Goal: Task Accomplishment & Management: Use online tool/utility

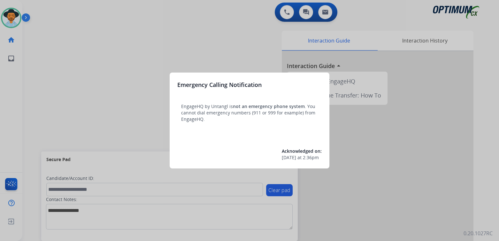
click at [81, 83] on div at bounding box center [249, 120] width 499 height 241
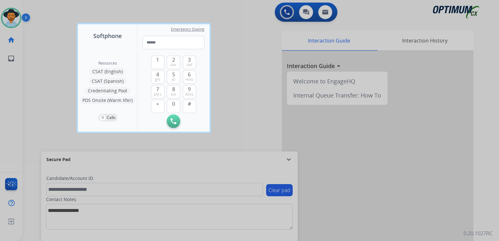
click at [263, 101] on div at bounding box center [249, 120] width 499 height 241
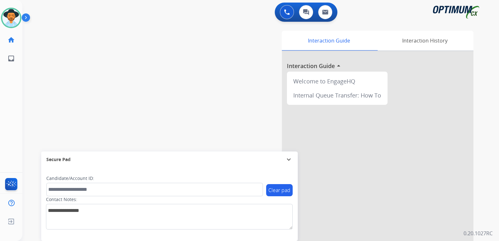
click at [269, 138] on div "Interaction Guide Interaction History Interaction Guide arrow_drop_up Welcome t…" at bounding box center [335, 160] width 276 height 259
click at [287, 158] on mat-icon "expand_more" at bounding box center [289, 160] width 8 height 8
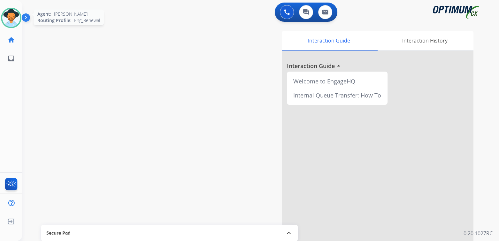
click at [13, 19] on img at bounding box center [11, 18] width 18 height 18
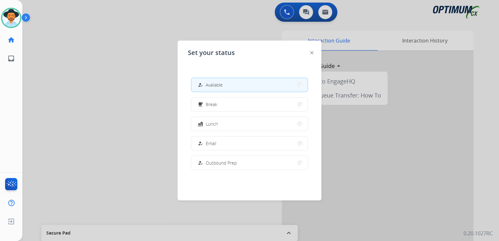
click at [101, 139] on div at bounding box center [249, 120] width 499 height 241
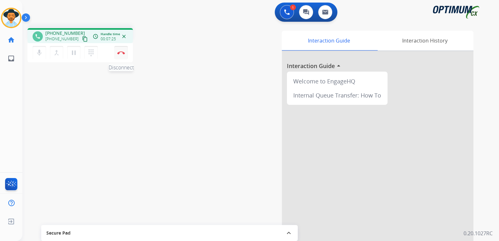
click at [125, 51] on button "Disconnect" at bounding box center [120, 52] width 13 height 13
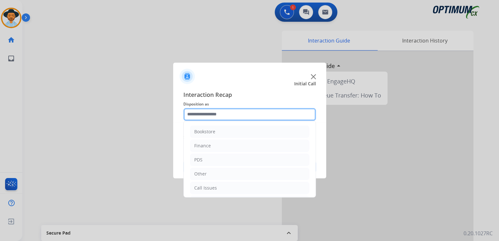
click at [220, 114] on input "text" at bounding box center [249, 114] width 133 height 13
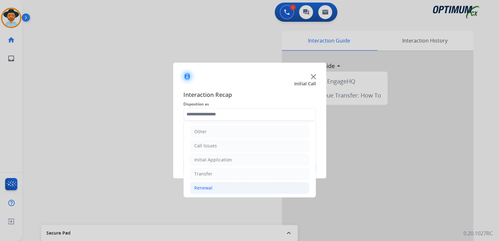
click at [202, 186] on div "Renewal" at bounding box center [203, 188] width 18 height 6
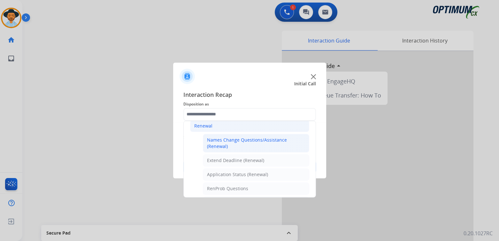
scroll to position [0, 0]
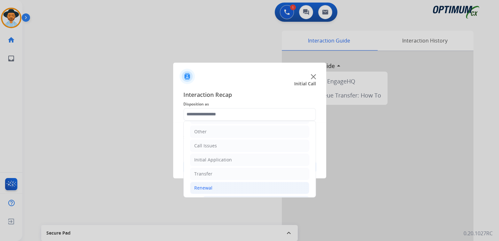
click at [218, 199] on div "Names Change Questions/Assistance (Renewal)" at bounding box center [256, 205] width 98 height 13
type input "**********"
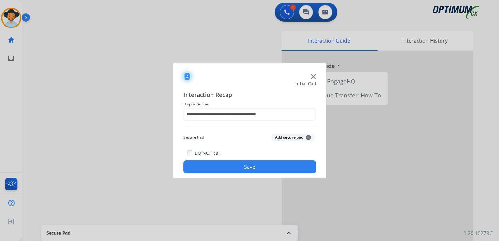
click at [266, 174] on div "**********" at bounding box center [249, 132] width 153 height 94
click at [287, 165] on button "Save" at bounding box center [249, 166] width 133 height 13
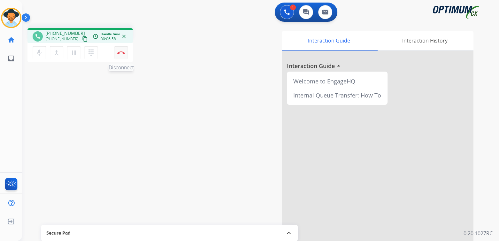
click at [121, 52] on img at bounding box center [121, 52] width 8 height 3
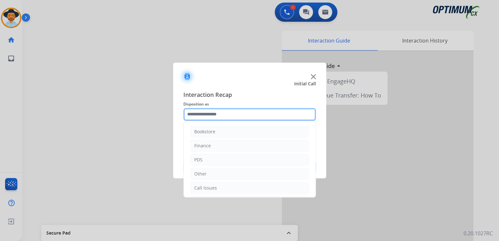
click at [212, 117] on input "text" at bounding box center [249, 114] width 133 height 13
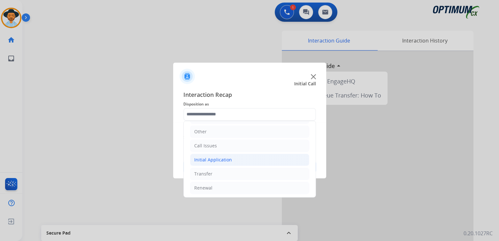
click at [219, 158] on div "Initial Application" at bounding box center [213, 160] width 38 height 6
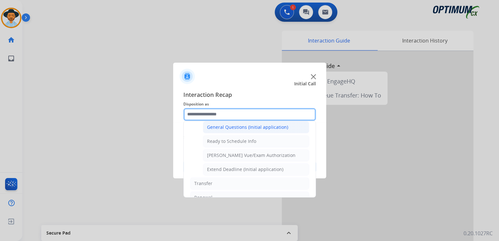
scroll to position [0, 0]
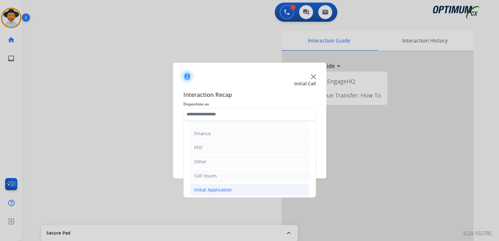
type input "**********"
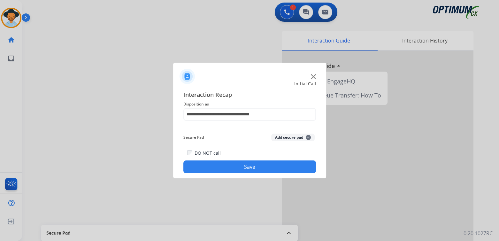
click at [262, 167] on button "Save" at bounding box center [249, 166] width 133 height 13
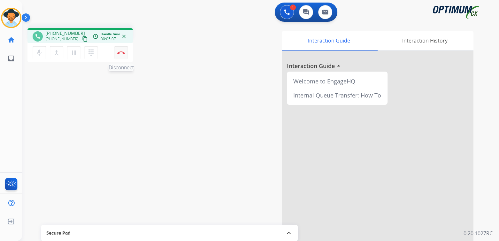
click at [120, 54] on button "Disconnect" at bounding box center [120, 52] width 13 height 13
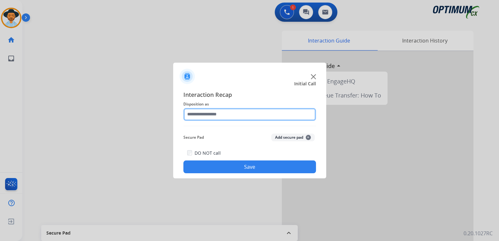
click at [214, 116] on input "text" at bounding box center [249, 114] width 133 height 13
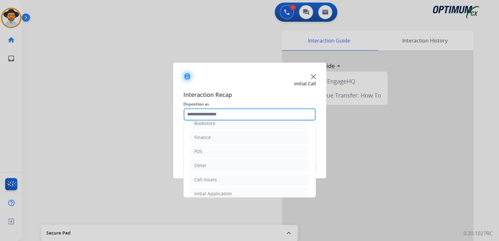
scroll to position [42, 0]
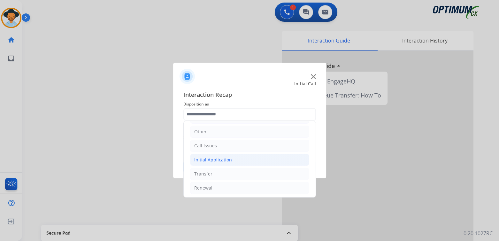
click at [219, 157] on div "Initial Application" at bounding box center [213, 160] width 38 height 6
click at [238, 174] on div "Credential Resend (Initial application)" at bounding box center [247, 174] width 81 height 6
type input "**********"
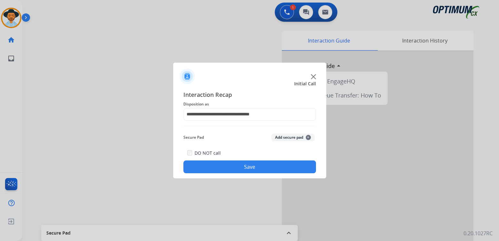
drag, startPoint x: 258, startPoint y: 158, endPoint x: 275, endPoint y: 158, distance: 17.3
click at [258, 156] on div "DO NOT call Save" at bounding box center [249, 161] width 133 height 24
click at [267, 168] on button "Save" at bounding box center [249, 166] width 133 height 13
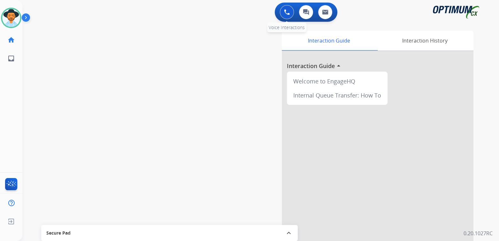
click at [286, 12] on img at bounding box center [287, 12] width 6 height 6
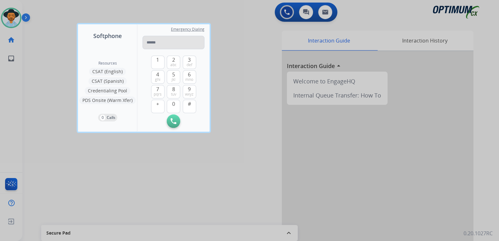
drag, startPoint x: 172, startPoint y: 45, endPoint x: 176, endPoint y: 44, distance: 4.3
click at [175, 44] on input "tel" at bounding box center [174, 42] width 62 height 13
type input "**********"
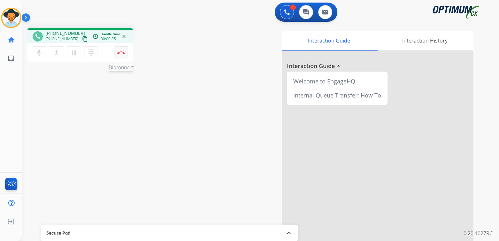
click at [123, 52] on img at bounding box center [121, 52] width 8 height 3
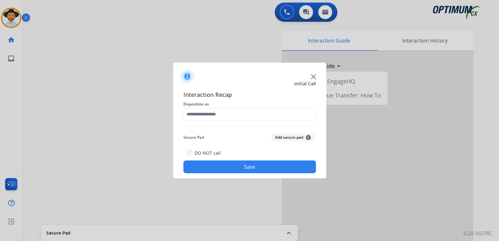
click at [313, 75] on img at bounding box center [313, 76] width 5 height 5
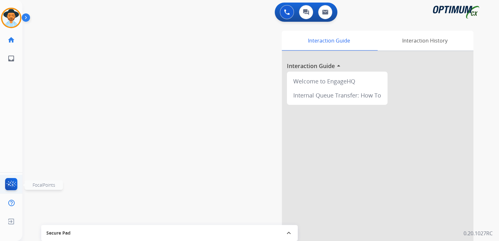
click at [12, 182] on img at bounding box center [11, 185] width 15 height 15
click at [11, 13] on img at bounding box center [11, 18] width 18 height 18
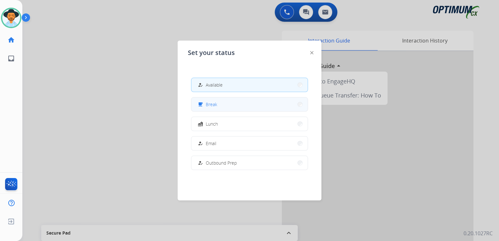
click at [212, 102] on span "Break" at bounding box center [212, 104] width 12 height 7
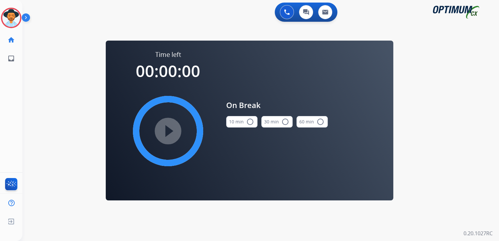
click at [249, 121] on mat-icon "radio_button_unchecked" at bounding box center [250, 122] width 8 height 8
drag, startPoint x: 168, startPoint y: 130, endPoint x: 173, endPoint y: 130, distance: 5.4
click at [172, 130] on mat-icon "play_circle_filled" at bounding box center [168, 131] width 8 height 8
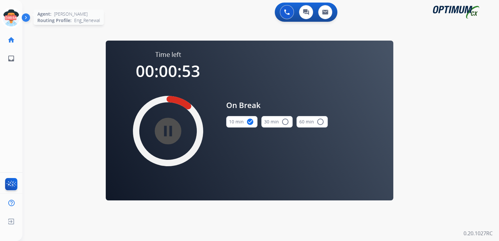
click at [8, 18] on icon at bounding box center [11, 18] width 21 height 21
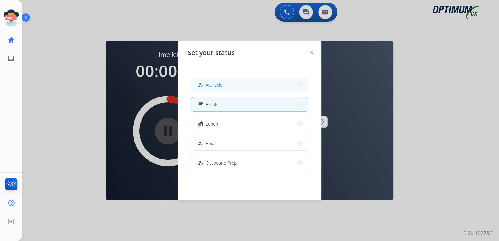
click at [235, 84] on button "how_to_reg Available" at bounding box center [249, 85] width 116 height 14
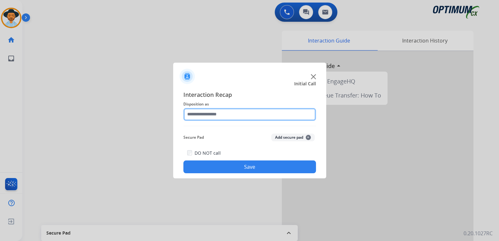
click at [218, 117] on input "text" at bounding box center [249, 114] width 133 height 13
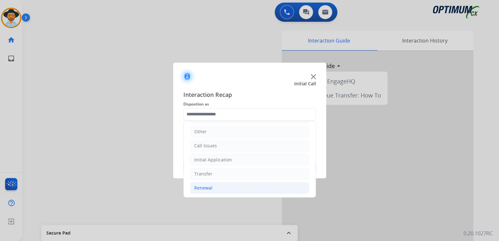
click at [215, 185] on li "Renewal" at bounding box center [249, 188] width 119 height 12
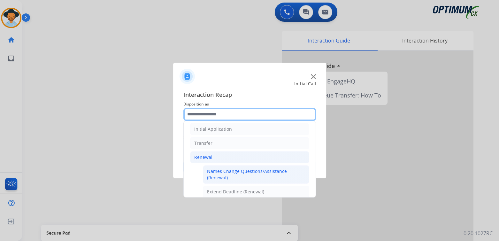
scroll to position [73, 0]
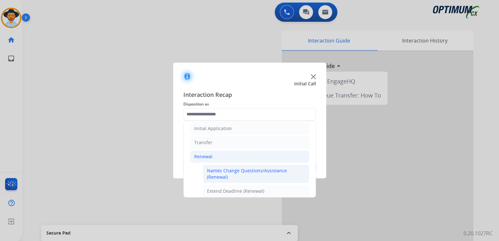
click at [228, 167] on div "Names Change Questions/Assistance (Renewal)" at bounding box center [256, 173] width 98 height 13
type input "**********"
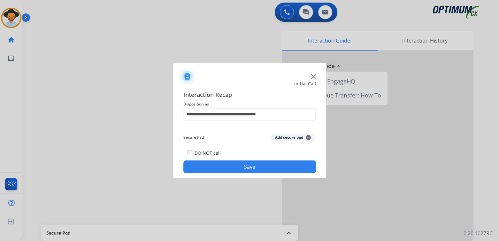
drag, startPoint x: 267, startPoint y: 166, endPoint x: 315, endPoint y: 224, distance: 75.8
click at [267, 167] on button "Save" at bounding box center [249, 166] width 133 height 13
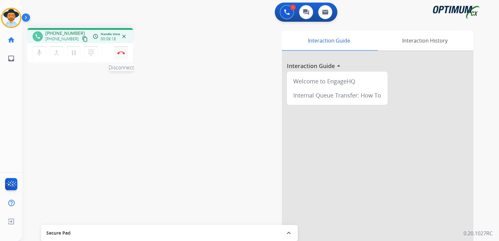
click at [123, 55] on button "Disconnect" at bounding box center [120, 52] width 13 height 13
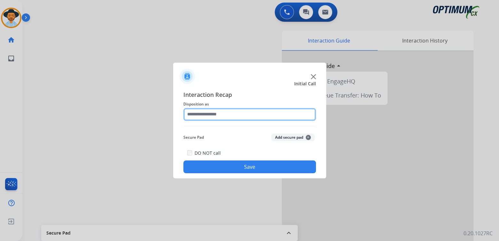
click at [220, 117] on input "text" at bounding box center [249, 114] width 133 height 13
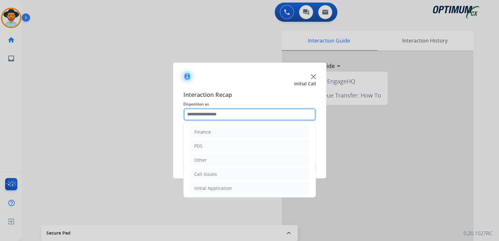
scroll to position [42, 0]
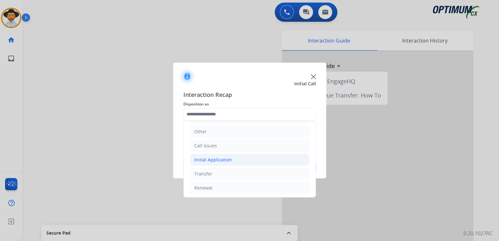
click at [224, 160] on div "Initial Application" at bounding box center [213, 160] width 38 height 6
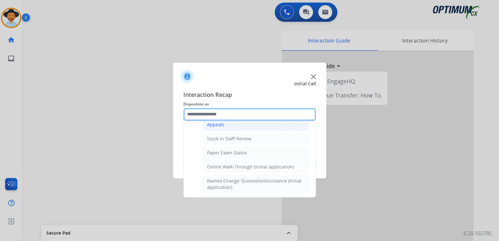
scroll to position [106, 0]
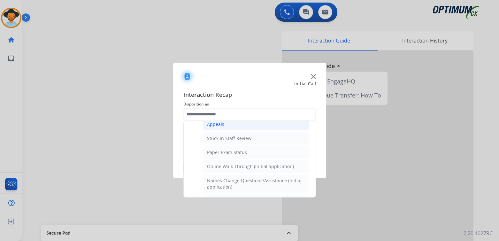
click at [214, 126] on div "Appeals" at bounding box center [215, 124] width 17 height 6
type input "*******"
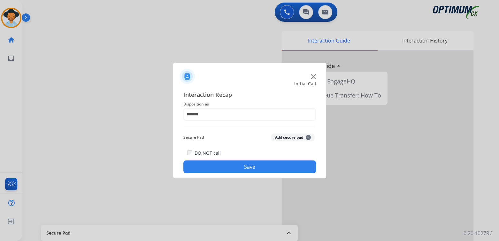
click at [266, 170] on button "Save" at bounding box center [249, 166] width 133 height 13
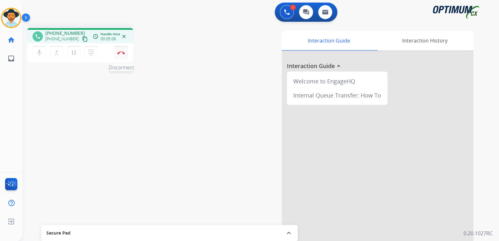
drag, startPoint x: 120, startPoint y: 54, endPoint x: 125, endPoint y: 52, distance: 4.9
click at [120, 54] on img at bounding box center [121, 52] width 8 height 3
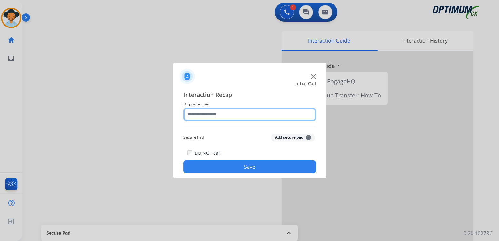
click at [223, 117] on input "text" at bounding box center [249, 114] width 133 height 13
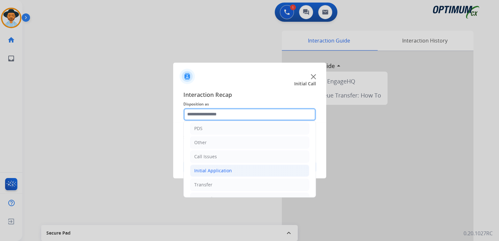
scroll to position [32, 0]
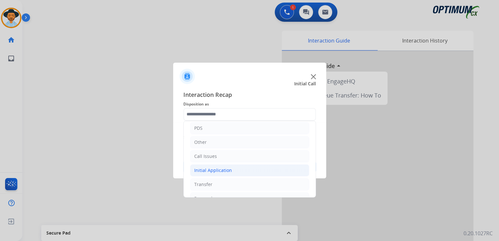
click at [211, 170] on div "Initial Application" at bounding box center [213, 170] width 38 height 6
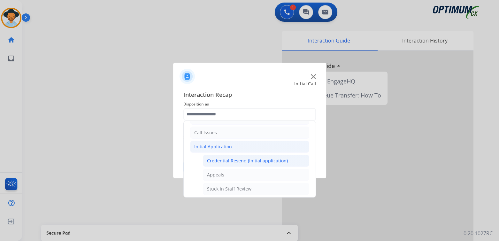
scroll to position [57, 0]
click at [236, 159] on div "Credential Resend (Initial application)" at bounding box center [247, 159] width 81 height 6
type input "**********"
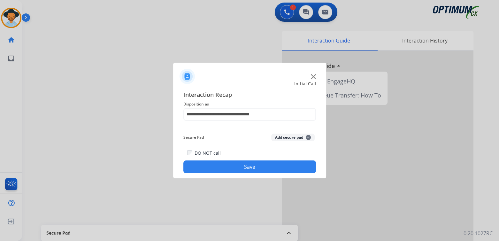
click at [262, 166] on button "Save" at bounding box center [249, 166] width 133 height 13
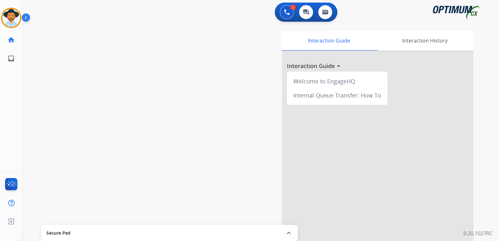
scroll to position [0, 0]
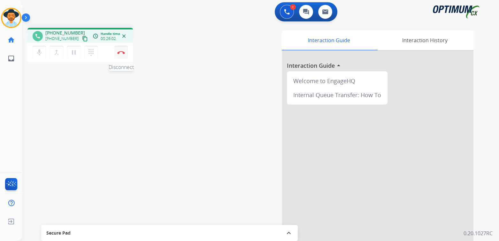
click at [122, 52] on img at bounding box center [121, 52] width 8 height 3
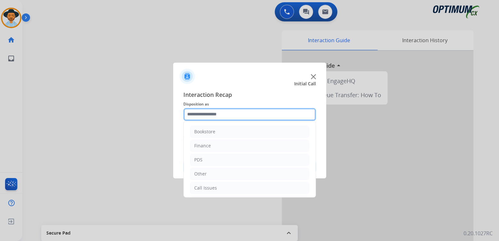
click at [213, 121] on div "Bookstore Finance PDS Other Call Issues Initial Application Transfer Renewal" at bounding box center [249, 114] width 133 height 13
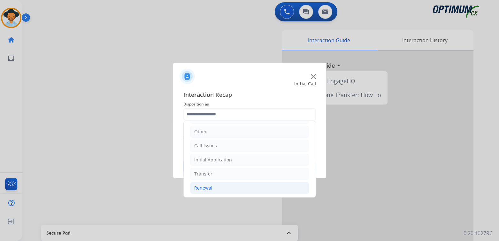
click at [208, 188] on div "Renewal" at bounding box center [203, 188] width 18 height 6
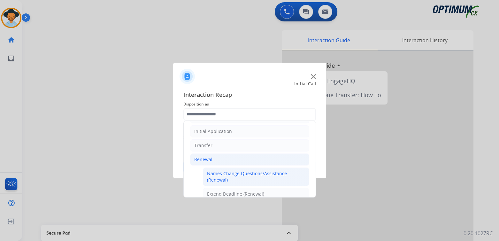
scroll to position [0, 0]
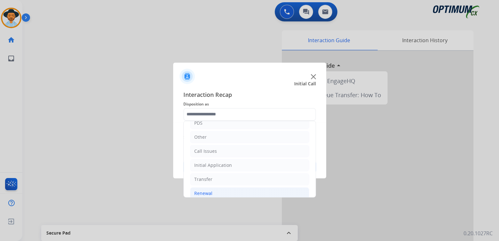
click at [220, 204] on div "Names Change Questions/Assistance (Renewal)" at bounding box center [256, 210] width 98 height 13
type input "**********"
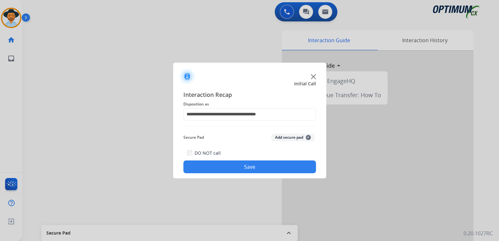
click at [258, 167] on button "Save" at bounding box center [249, 166] width 133 height 13
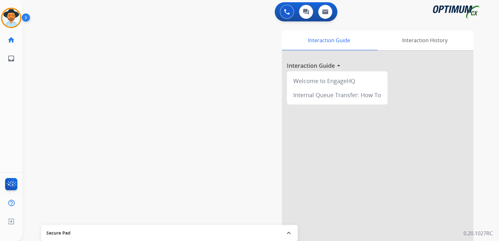
scroll to position [1, 0]
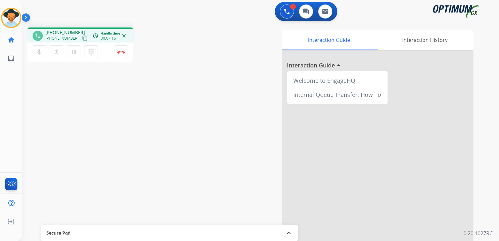
click at [396, 134] on div at bounding box center [378, 169] width 192 height 238
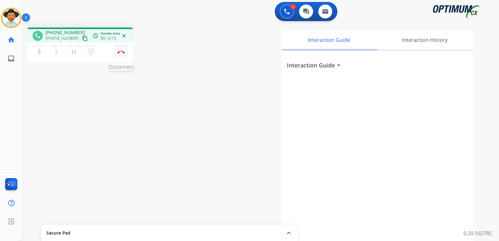
click at [122, 51] on img at bounding box center [121, 51] width 8 height 3
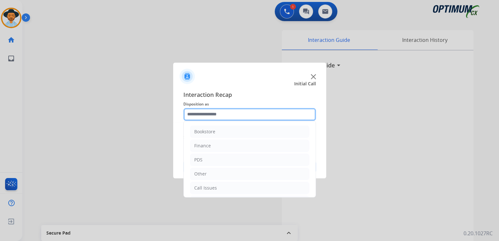
click at [212, 116] on input "text" at bounding box center [249, 114] width 133 height 13
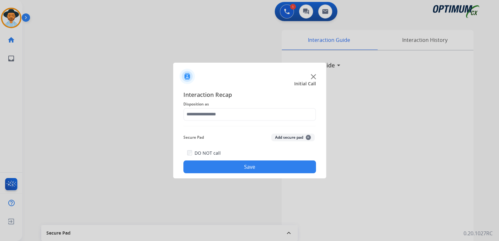
drag, startPoint x: 8, startPoint y: 19, endPoint x: 83, endPoint y: 27, distance: 75.2
click at [8, 19] on div at bounding box center [249, 120] width 499 height 241
drag, startPoint x: 9, startPoint y: 28, endPoint x: 106, endPoint y: 38, distance: 96.9
click at [12, 28] on div at bounding box center [249, 120] width 499 height 241
click at [11, 18] on div at bounding box center [249, 120] width 499 height 241
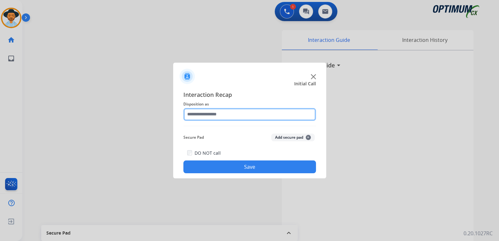
click at [234, 111] on input "text" at bounding box center [249, 114] width 133 height 13
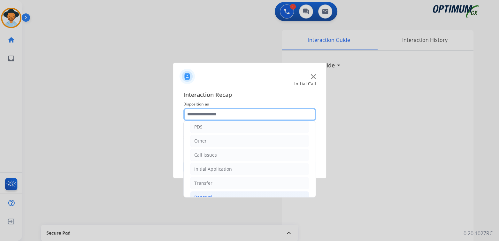
scroll to position [42, 0]
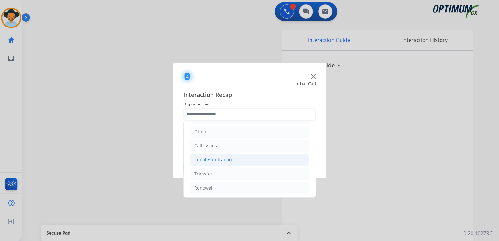
click at [218, 159] on div "Initial Application" at bounding box center [213, 160] width 38 height 6
click at [237, 173] on div "Credential Resend (Initial application)" at bounding box center [247, 174] width 81 height 6
type input "**********"
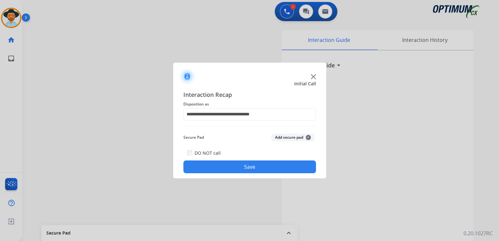
drag, startPoint x: 261, startPoint y: 162, endPoint x: 192, endPoint y: 138, distance: 72.8
click at [260, 162] on button "Save" at bounding box center [249, 166] width 133 height 13
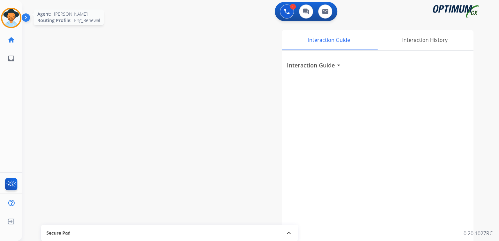
click at [17, 15] on img at bounding box center [11, 18] width 18 height 18
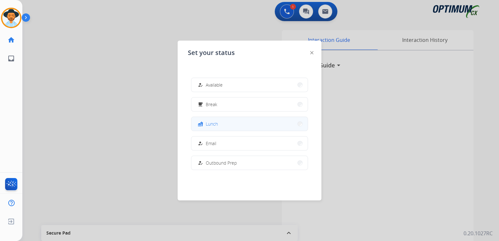
click at [225, 124] on button "fastfood Lunch" at bounding box center [249, 124] width 116 height 14
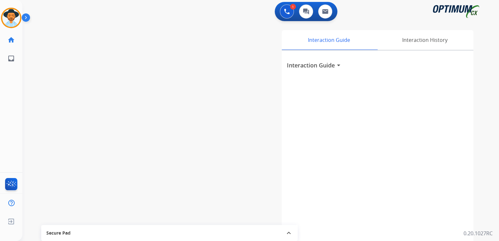
scroll to position [0, 0]
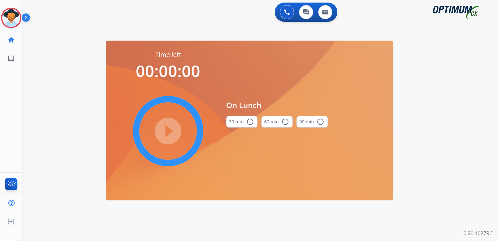
click at [249, 121] on mat-icon "radio_button_unchecked" at bounding box center [250, 122] width 8 height 8
drag, startPoint x: 168, startPoint y: 129, endPoint x: 186, endPoint y: 130, distance: 18.6
click at [168, 128] on mat-icon "play_circle_filled" at bounding box center [168, 131] width 8 height 8
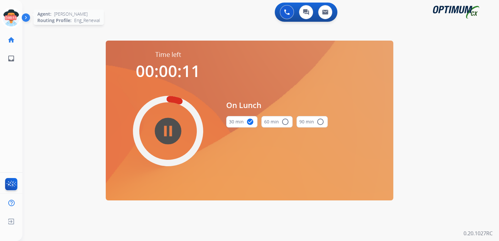
drag, startPoint x: 10, startPoint y: 21, endPoint x: 17, endPoint y: 24, distance: 7.9
click at [11, 21] on icon at bounding box center [11, 18] width 21 height 21
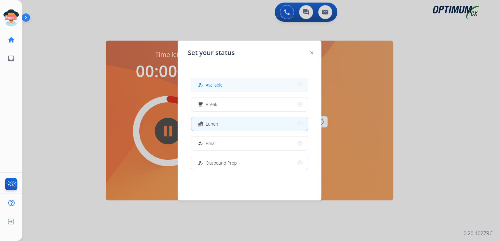
click at [213, 84] on span "Available" at bounding box center [214, 84] width 17 height 7
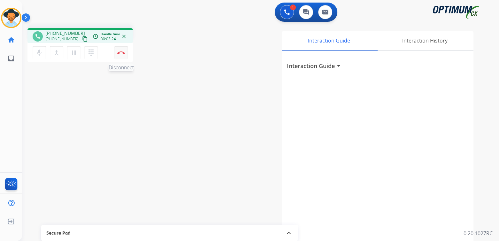
click at [121, 54] on button "Disconnect" at bounding box center [120, 52] width 13 height 13
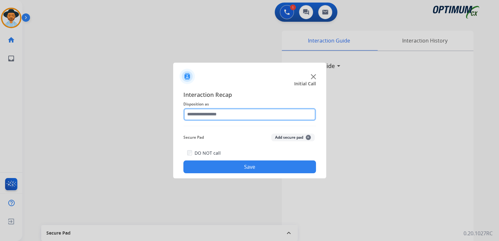
click at [231, 116] on input "text" at bounding box center [249, 114] width 133 height 13
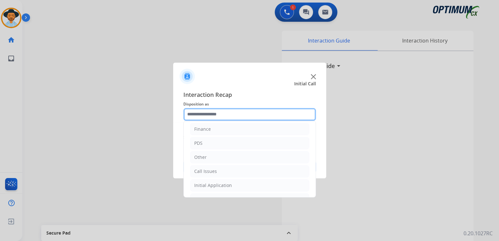
scroll to position [42, 0]
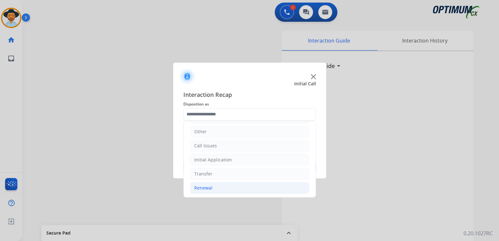
click at [212, 188] on li "Renewal" at bounding box center [249, 188] width 119 height 12
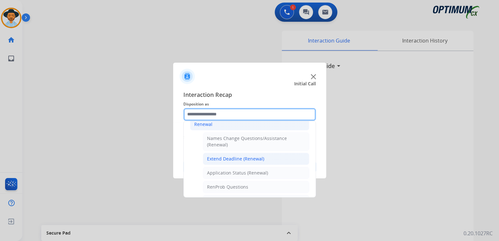
scroll to position [106, 0]
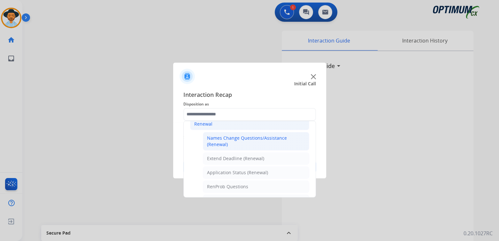
click at [224, 141] on div "Names Change Questions/Assistance (Renewal)" at bounding box center [256, 141] width 98 height 13
type input "**********"
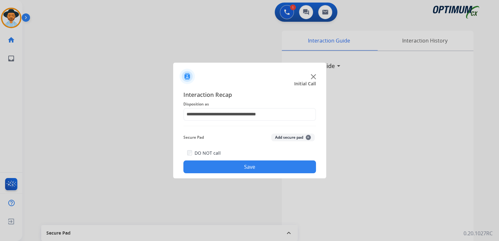
drag, startPoint x: 250, startPoint y: 165, endPoint x: 327, endPoint y: 190, distance: 81.5
click at [256, 170] on button "Save" at bounding box center [249, 166] width 133 height 13
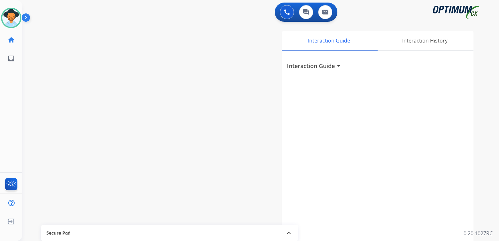
drag, startPoint x: 392, startPoint y: 150, endPoint x: 389, endPoint y: 151, distance: 3.6
click at [390, 151] on div "Interaction Guide arrow_drop_down" at bounding box center [378, 170] width 192 height 238
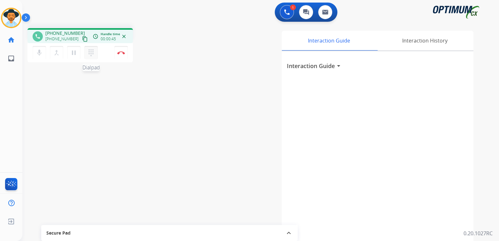
click at [93, 50] on mat-icon "dialpad" at bounding box center [91, 53] width 8 height 8
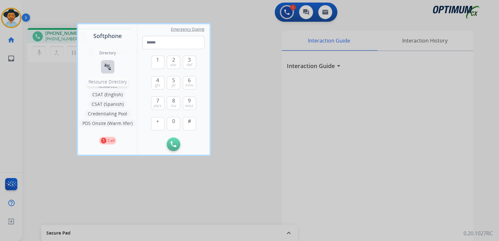
click at [107, 66] on mat-icon "connect_without_contact" at bounding box center [108, 67] width 8 height 8
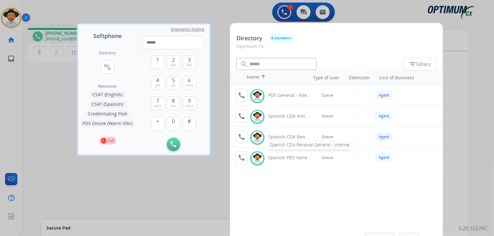
click at [278, 137] on div "Spanish CDA Renewal General - Internal" at bounding box center [289, 137] width 43 height 6
click at [243, 137] on mat-icon "call" at bounding box center [242, 137] width 8 height 8
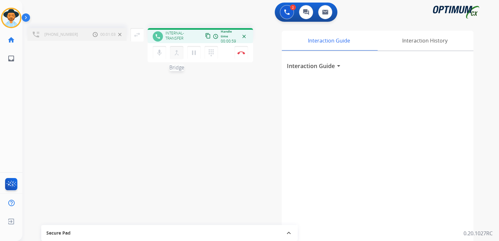
click at [175, 52] on mat-icon "merge_type" at bounding box center [177, 53] width 8 height 8
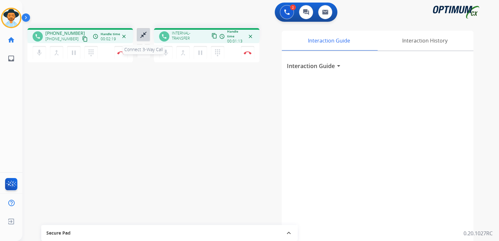
click at [143, 33] on mat-icon "close_fullscreen" at bounding box center [144, 35] width 8 height 8
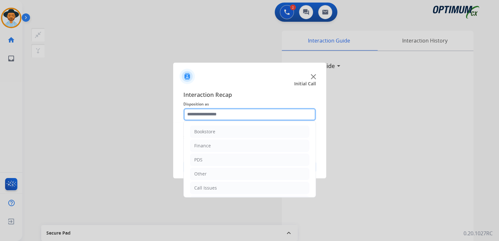
click at [231, 116] on input "text" at bounding box center [249, 114] width 133 height 13
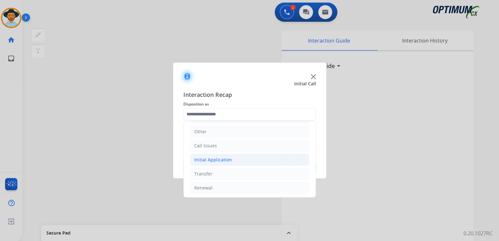
click at [221, 157] on div "Initial Application" at bounding box center [213, 160] width 38 height 6
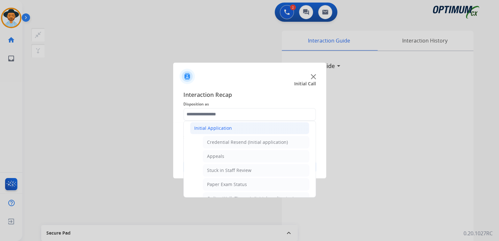
click at [201, 128] on div "Initial Application" at bounding box center [213, 128] width 38 height 6
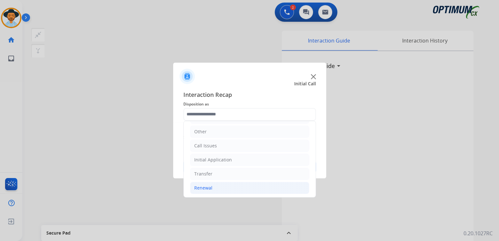
click at [210, 187] on div "Renewal" at bounding box center [203, 188] width 18 height 6
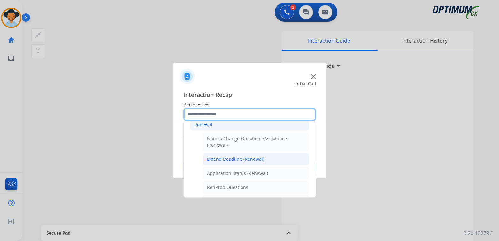
scroll to position [105, 0]
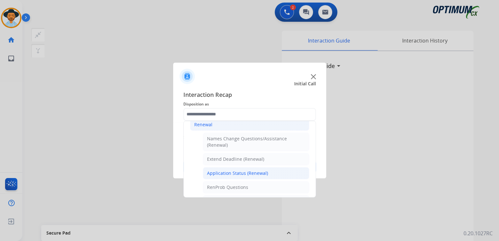
click at [227, 167] on li "Application Status (Renewal)" at bounding box center [256, 173] width 106 height 12
type input "**********"
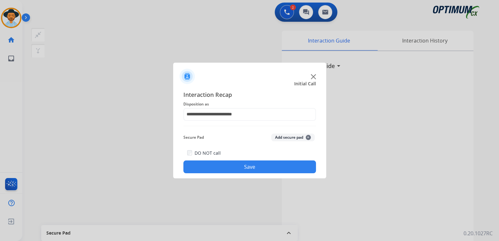
drag, startPoint x: 255, startPoint y: 166, endPoint x: 324, endPoint y: 187, distance: 71.7
click at [257, 166] on button "Save" at bounding box center [249, 166] width 133 height 13
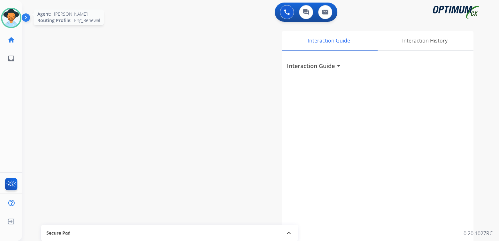
click at [17, 18] on img at bounding box center [11, 18] width 18 height 18
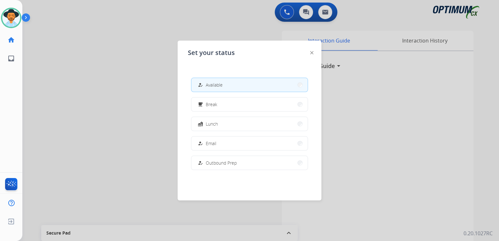
click at [140, 103] on div at bounding box center [249, 120] width 499 height 241
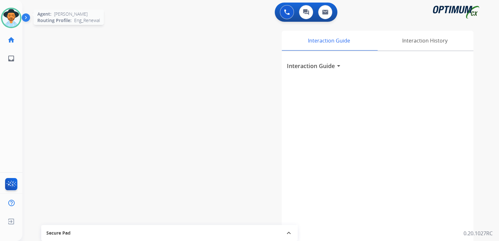
drag, startPoint x: 15, startPoint y: 14, endPoint x: 28, endPoint y: 13, distance: 13.8
click at [15, 14] on img at bounding box center [11, 18] width 18 height 18
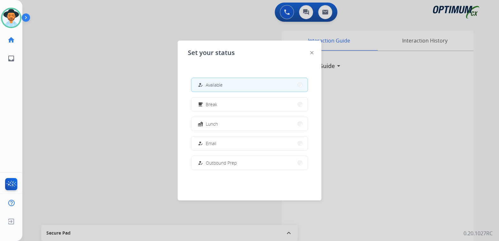
drag, startPoint x: 139, startPoint y: 87, endPoint x: 207, endPoint y: 99, distance: 69.1
click at [139, 87] on div at bounding box center [249, 120] width 499 height 241
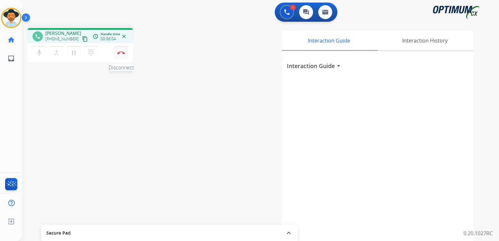
click at [121, 53] on img at bounding box center [121, 52] width 8 height 3
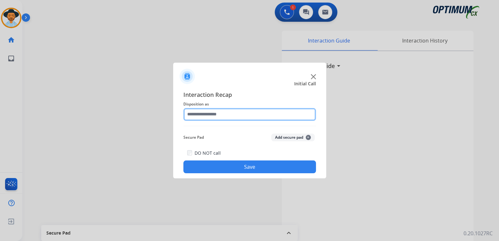
click at [209, 116] on input "text" at bounding box center [249, 114] width 133 height 13
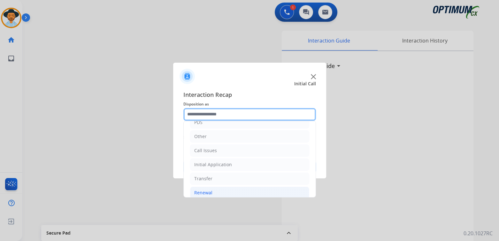
scroll to position [42, 0]
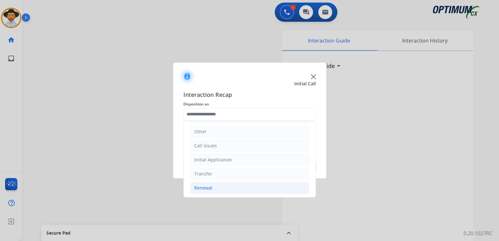
click at [205, 188] on div "Renewal" at bounding box center [203, 188] width 18 height 6
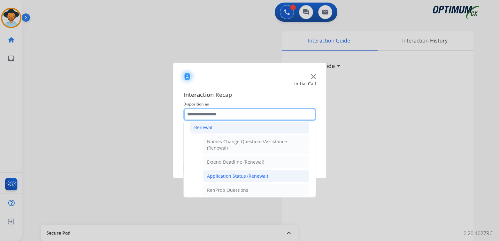
scroll to position [104, 0]
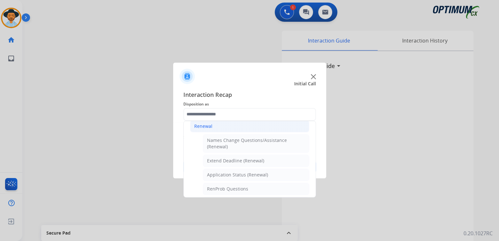
drag, startPoint x: 232, startPoint y: 171, endPoint x: 268, endPoint y: 162, distance: 36.8
click at [235, 172] on div "Application Status (Renewal)" at bounding box center [237, 175] width 61 height 6
type input "**********"
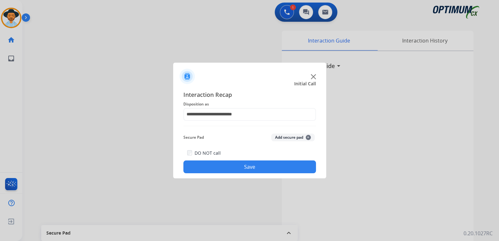
click at [279, 169] on button "Save" at bounding box center [249, 166] width 133 height 13
click at [349, 115] on div at bounding box center [249, 120] width 499 height 241
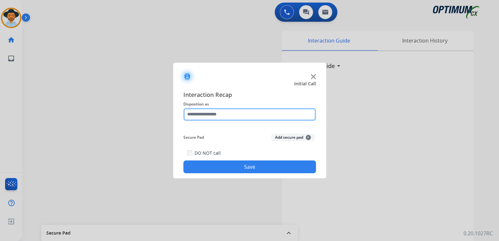
click at [210, 115] on input "text" at bounding box center [249, 114] width 133 height 13
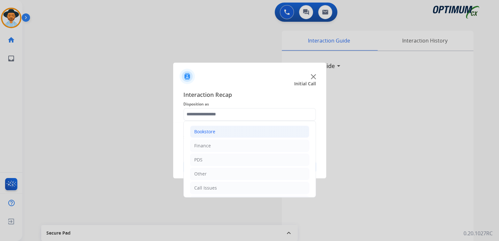
click at [216, 132] on li "Bookstore" at bounding box center [249, 132] width 119 height 12
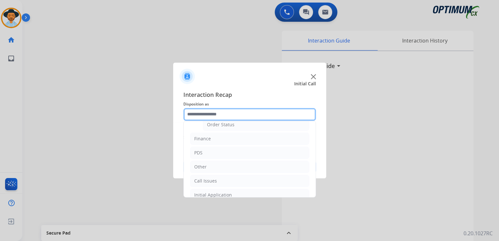
scroll to position [64, 0]
click at [223, 124] on div "Order Status" at bounding box center [220, 124] width 27 height 6
type input "**********"
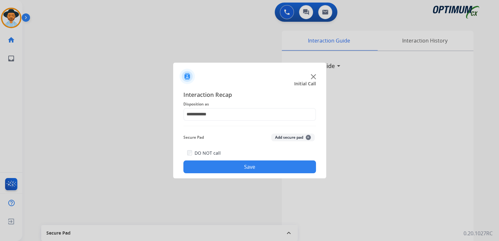
click at [247, 168] on button "Save" at bounding box center [249, 166] width 133 height 13
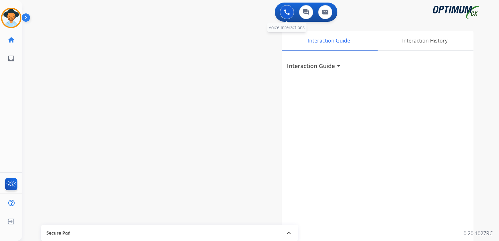
click at [285, 13] on img at bounding box center [287, 12] width 6 height 6
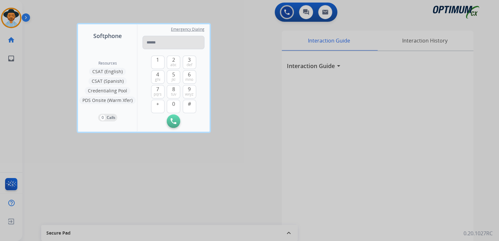
click at [164, 42] on input "tel" at bounding box center [174, 42] width 62 height 13
type input "**********"
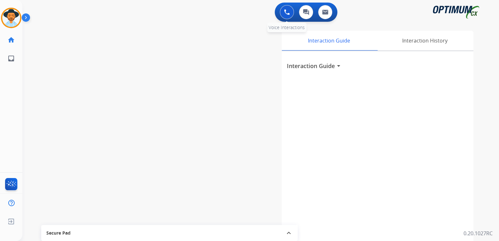
click at [289, 11] on img at bounding box center [287, 12] width 6 height 6
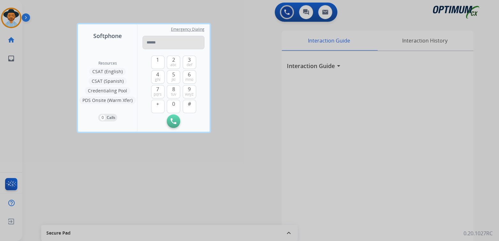
click at [173, 46] on input "tel" at bounding box center [174, 42] width 62 height 13
type input "**********"
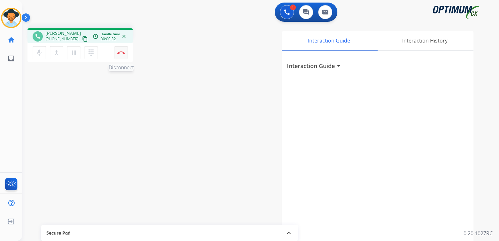
click at [125, 53] on button "Disconnect" at bounding box center [120, 52] width 13 height 13
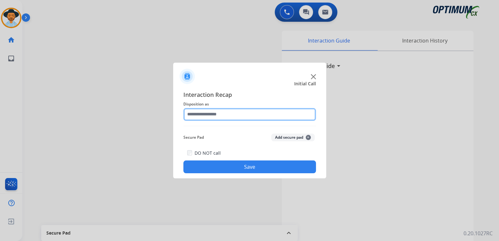
click at [229, 117] on input "text" at bounding box center [249, 114] width 133 height 13
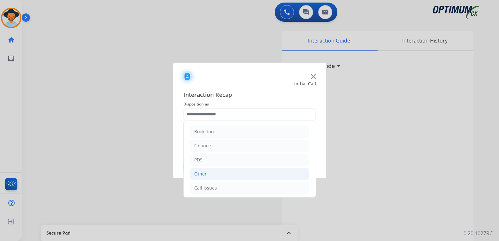
click at [221, 173] on li "Other" at bounding box center [249, 174] width 119 height 12
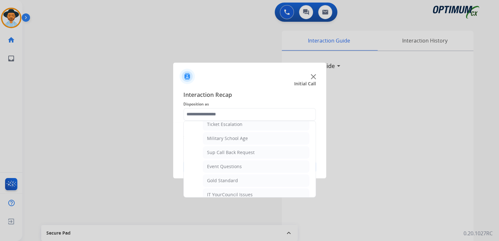
drag, startPoint x: 225, startPoint y: 152, endPoint x: 230, endPoint y: 152, distance: 5.5
click at [225, 151] on div "Sup Call Back Request" at bounding box center [231, 152] width 48 height 6
type input "**********"
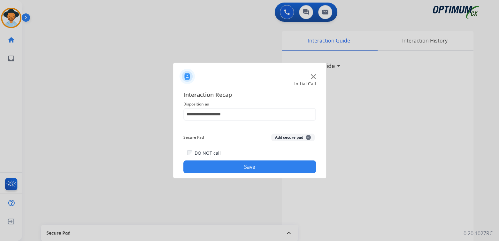
click at [274, 168] on button "Save" at bounding box center [249, 166] width 133 height 13
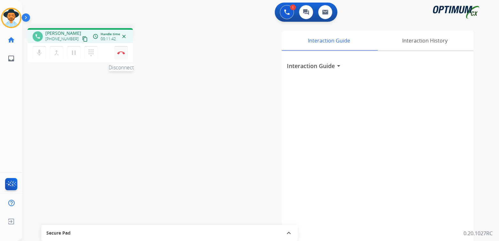
click at [121, 53] on img at bounding box center [121, 52] width 8 height 3
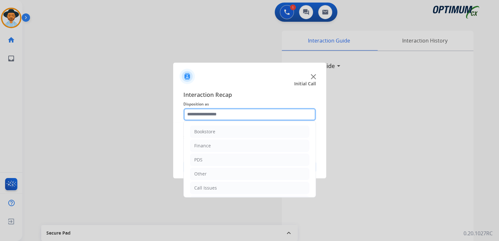
click at [234, 112] on input "text" at bounding box center [249, 114] width 133 height 13
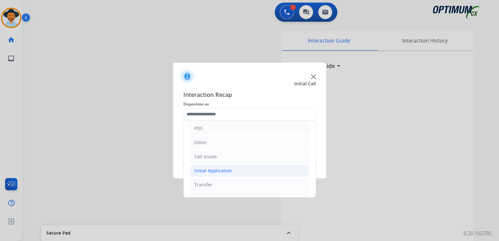
click at [220, 170] on div "Initial Application" at bounding box center [213, 170] width 38 height 6
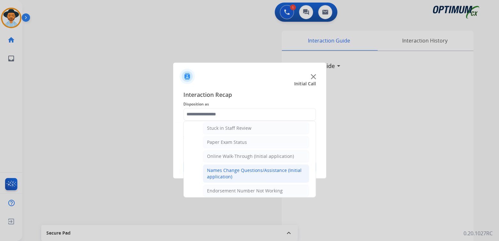
scroll to position [117, 0]
click at [228, 167] on div "Names Change Questions/Assistance (Initial application)" at bounding box center [256, 172] width 98 height 13
type input "**********"
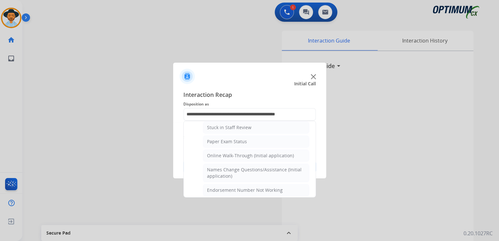
scroll to position [0, 0]
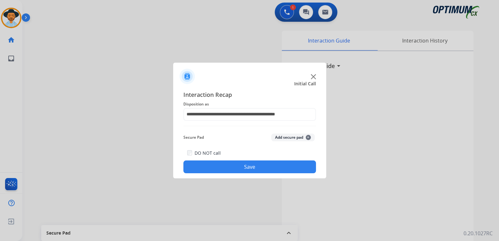
click at [266, 159] on div "DO NOT call Save" at bounding box center [249, 161] width 133 height 24
drag, startPoint x: 286, startPoint y: 168, endPoint x: 479, endPoint y: 166, distance: 193.3
click at [286, 168] on button "Save" at bounding box center [249, 166] width 133 height 13
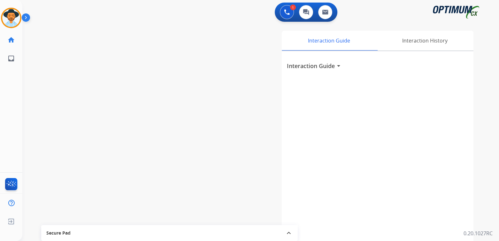
scroll to position [0, 0]
click at [10, 16] on img at bounding box center [11, 18] width 18 height 18
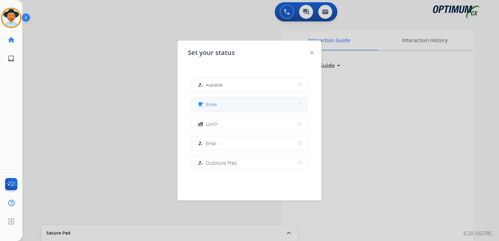
click at [217, 107] on button "free_breakfast Break" at bounding box center [249, 104] width 116 height 14
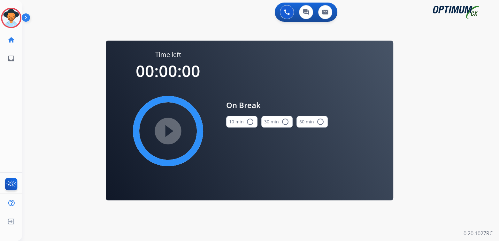
scroll to position [0, 0]
click at [248, 123] on mat-icon "radio_button_unchecked" at bounding box center [250, 122] width 8 height 8
click at [165, 130] on mat-icon "play_circle_filled" at bounding box center [168, 131] width 8 height 8
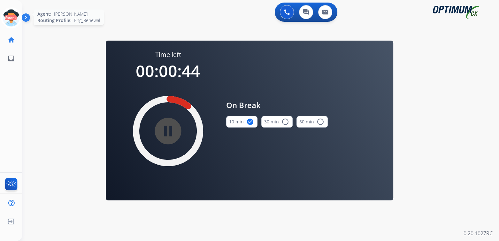
click at [13, 19] on icon at bounding box center [11, 18] width 21 height 21
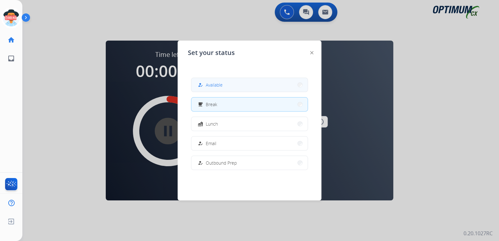
click at [226, 85] on button "how_to_reg Available" at bounding box center [249, 85] width 116 height 14
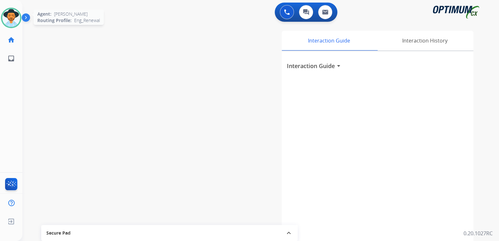
click at [9, 15] on img at bounding box center [11, 18] width 18 height 18
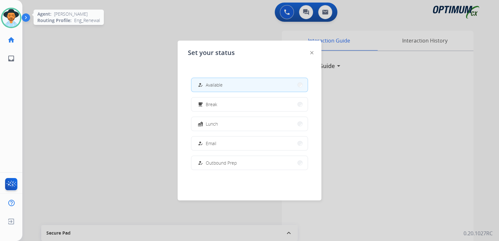
click at [11, 16] on img at bounding box center [11, 18] width 18 height 18
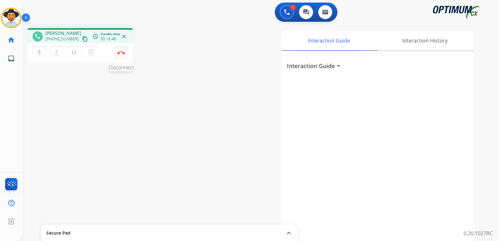
click at [121, 53] on img at bounding box center [121, 52] width 8 height 3
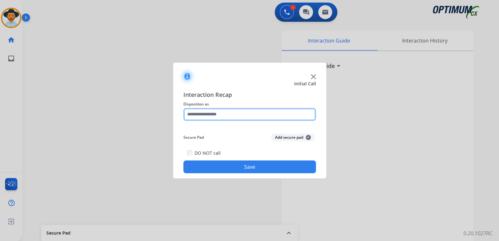
click at [226, 115] on input "text" at bounding box center [249, 114] width 133 height 13
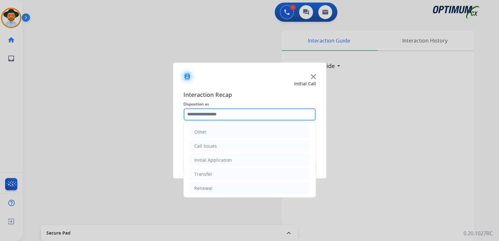
scroll to position [42, 0]
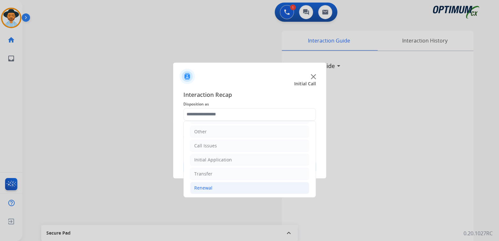
click at [209, 189] on div "Renewal" at bounding box center [203, 188] width 18 height 6
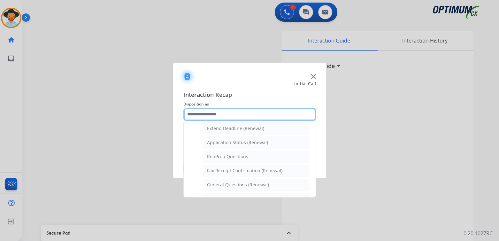
scroll to position [136, 0]
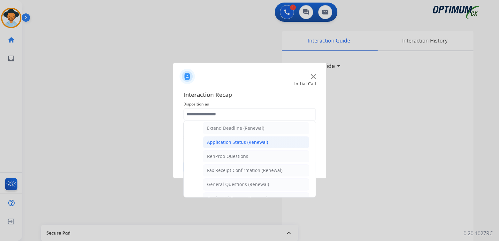
click at [228, 141] on div "Application Status (Renewal)" at bounding box center [237, 142] width 61 height 6
type input "**********"
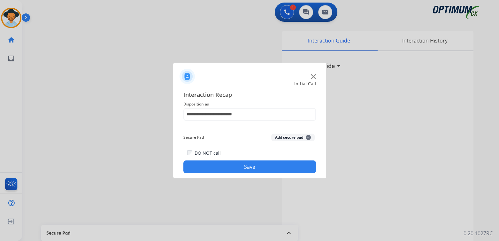
click at [255, 163] on button "Save" at bounding box center [249, 166] width 133 height 13
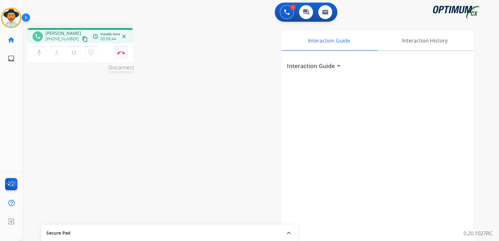
click at [122, 52] on img at bounding box center [121, 52] width 8 height 3
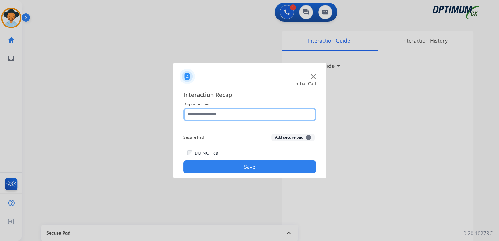
click at [218, 116] on input "text" at bounding box center [249, 114] width 133 height 13
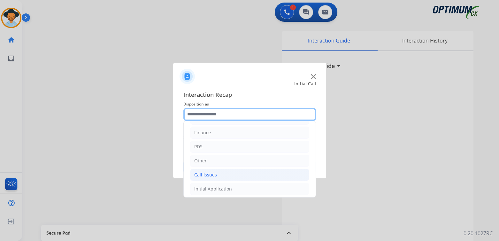
scroll to position [42, 0]
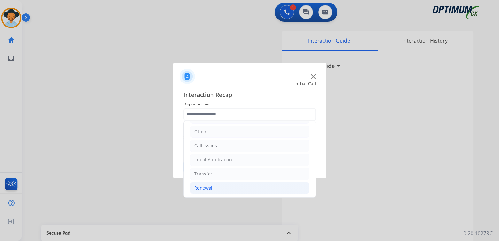
click at [211, 186] on div "Renewal" at bounding box center [203, 188] width 18 height 6
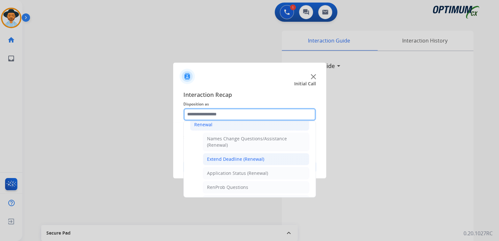
scroll to position [106, 0]
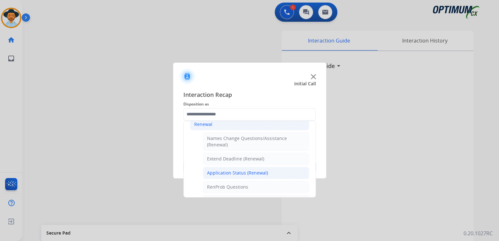
click at [228, 172] on div "Application Status (Renewal)" at bounding box center [237, 173] width 61 height 6
type input "**********"
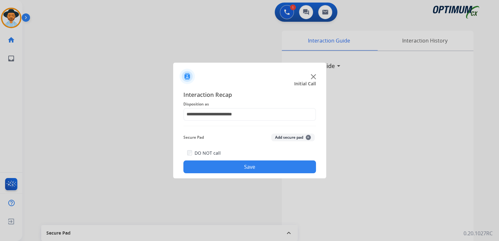
drag, startPoint x: 269, startPoint y: 169, endPoint x: 324, endPoint y: 175, distance: 54.9
click at [269, 169] on button "Save" at bounding box center [249, 166] width 133 height 13
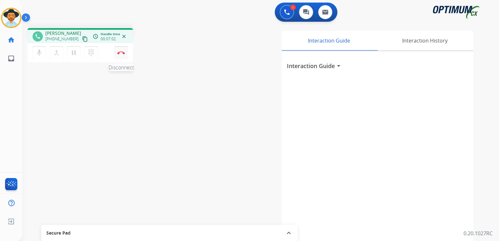
drag, startPoint x: 119, startPoint y: 57, endPoint x: 123, endPoint y: 57, distance: 3.5
click at [120, 57] on button "Disconnect" at bounding box center [120, 52] width 13 height 13
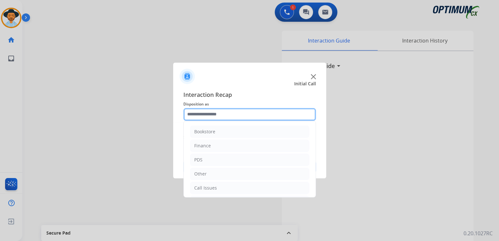
click at [215, 118] on input "text" at bounding box center [249, 114] width 133 height 13
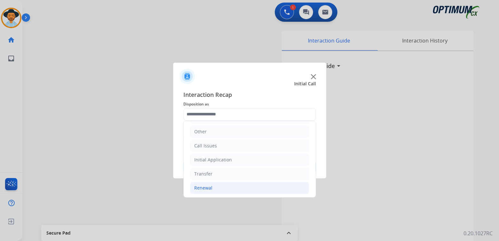
click at [210, 186] on div "Renewal" at bounding box center [203, 188] width 18 height 6
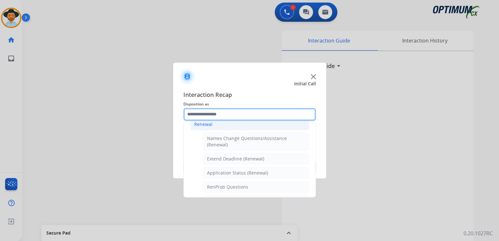
scroll to position [106, 0]
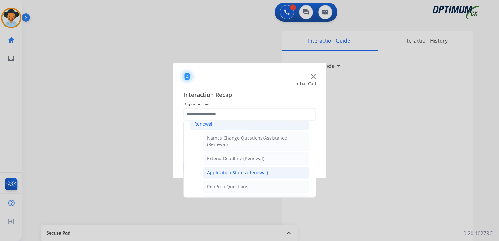
click at [231, 171] on div "Application Status (Renewal)" at bounding box center [237, 172] width 61 height 6
type input "**********"
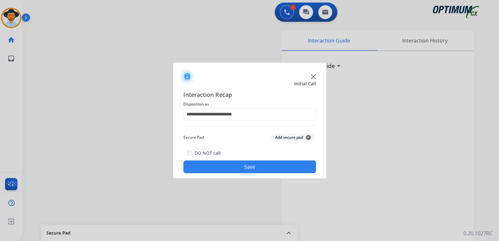
click at [262, 167] on button "Save" at bounding box center [249, 166] width 133 height 13
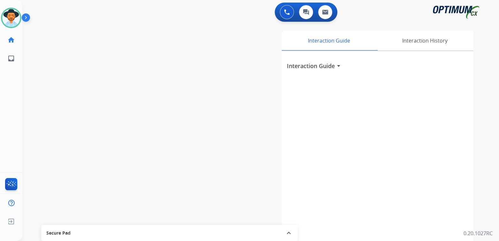
click at [266, 192] on div "Interaction Guide Interaction History Interaction Guide arrow_drop_down" at bounding box center [335, 160] width 276 height 259
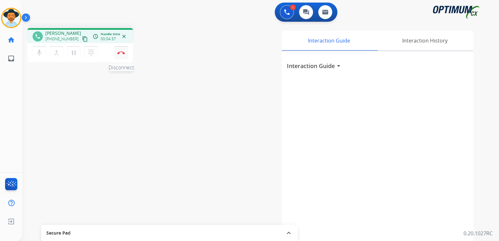
click at [124, 53] on img at bounding box center [121, 52] width 8 height 3
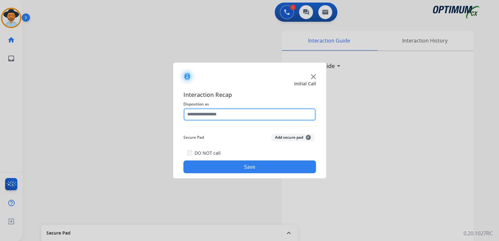
click at [215, 115] on input "text" at bounding box center [249, 114] width 133 height 13
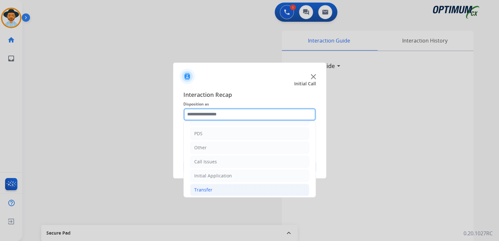
scroll to position [27, 0]
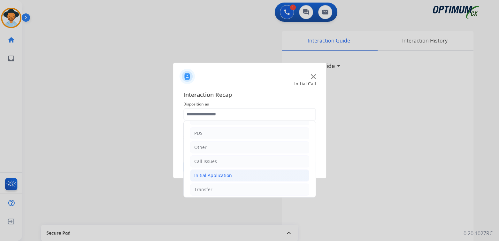
click at [215, 175] on div "Initial Application" at bounding box center [213, 175] width 38 height 6
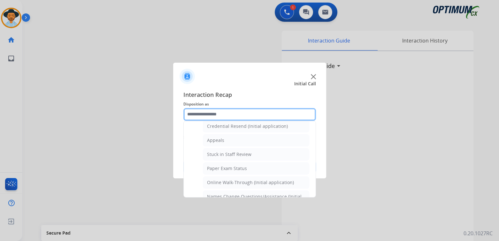
scroll to position [90, 0]
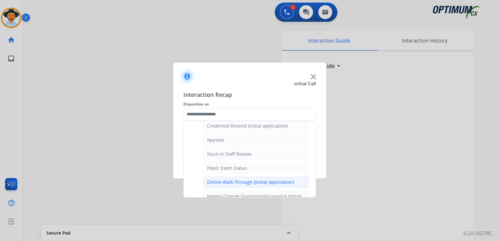
click at [223, 179] on div "Online Walk-Through (Initial application)" at bounding box center [250, 182] width 87 height 6
type input "**********"
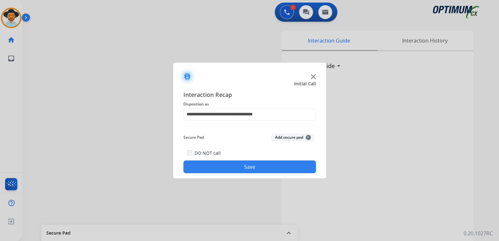
click at [250, 163] on button "Save" at bounding box center [249, 166] width 133 height 13
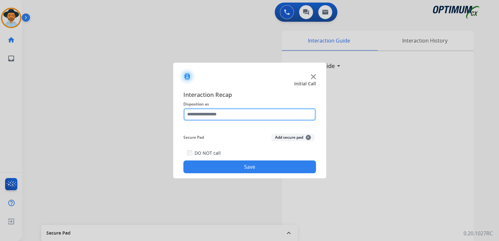
click at [225, 113] on input "text" at bounding box center [249, 114] width 133 height 13
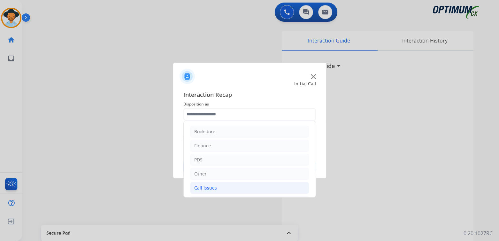
click at [212, 187] on div "Call Issues" at bounding box center [205, 188] width 23 height 6
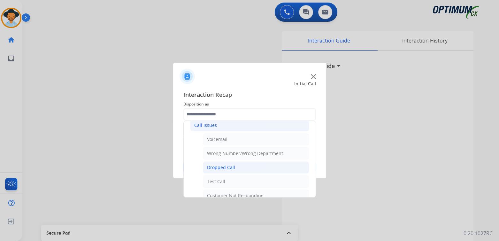
scroll to position [63, 0]
drag, startPoint x: 223, startPoint y: 166, endPoint x: 249, endPoint y: 159, distance: 26.2
click at [226, 166] on div "Dropped Call" at bounding box center [221, 167] width 28 height 6
type input "**********"
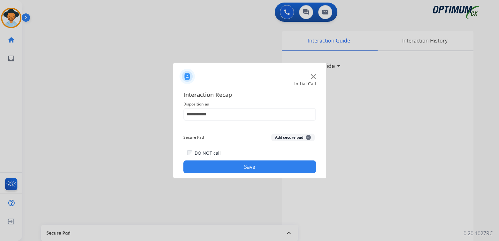
click at [261, 161] on div "DO NOT call Save" at bounding box center [249, 161] width 133 height 24
click at [273, 158] on div "DO NOT call Save" at bounding box center [249, 161] width 133 height 24
click at [296, 169] on button "Save" at bounding box center [249, 166] width 133 height 13
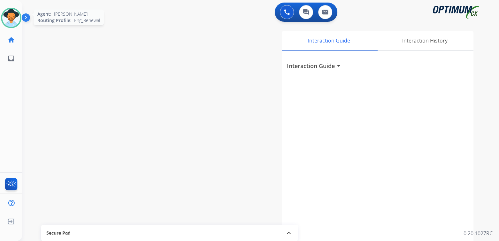
click at [10, 15] on img at bounding box center [11, 18] width 18 height 18
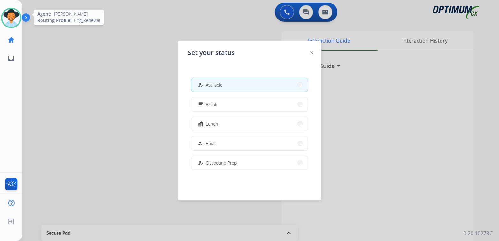
click at [10, 15] on img at bounding box center [11, 18] width 18 height 18
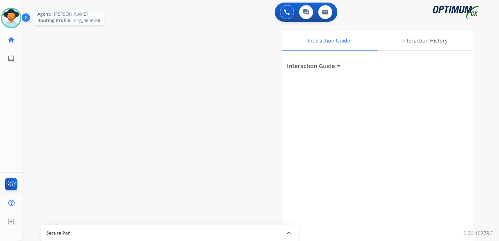
click at [18, 18] on img at bounding box center [11, 18] width 18 height 18
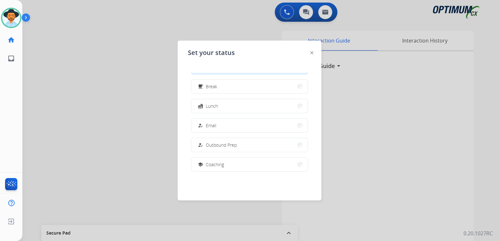
scroll to position [159, 0]
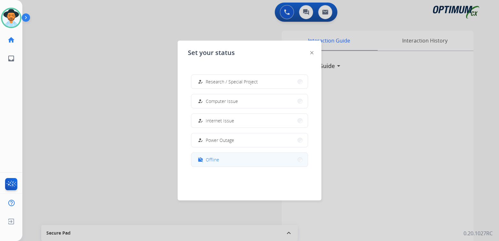
click at [218, 161] on span "Offline" at bounding box center [212, 159] width 13 height 7
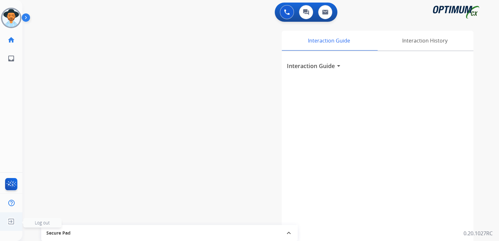
click at [15, 221] on img at bounding box center [11, 221] width 12 height 12
